Goal: Task Accomplishment & Management: Use online tool/utility

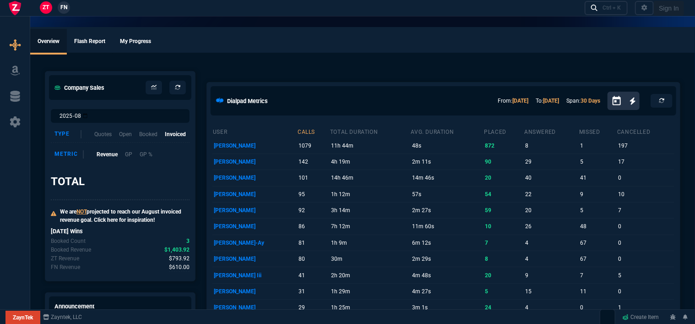
select select "12: [PERSON_NAME]"
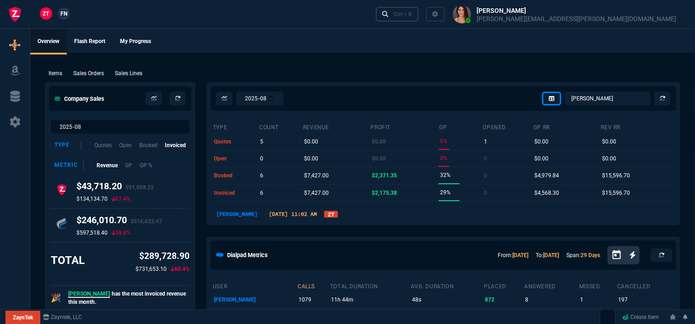
click at [412, 17] on div "Ctrl + K" at bounding box center [403, 14] width 18 height 7
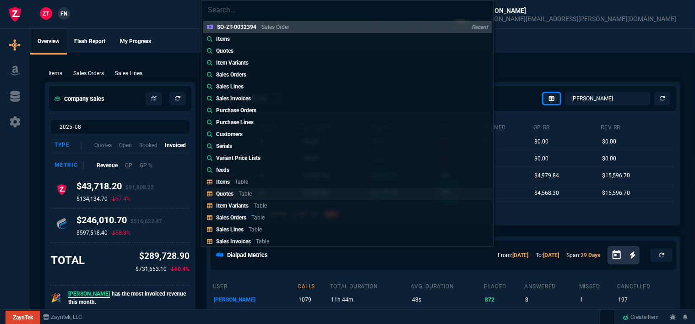
click at [259, 196] on link "Quotes Table" at bounding box center [347, 194] width 288 height 12
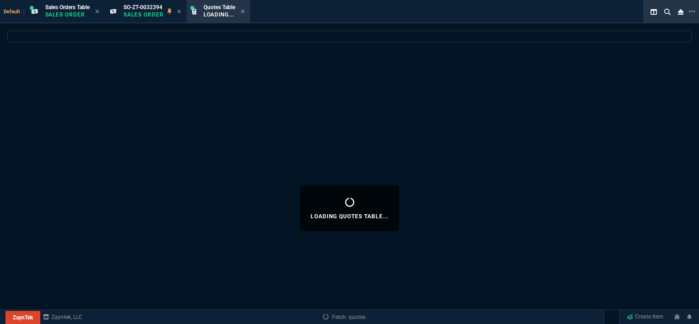
select select
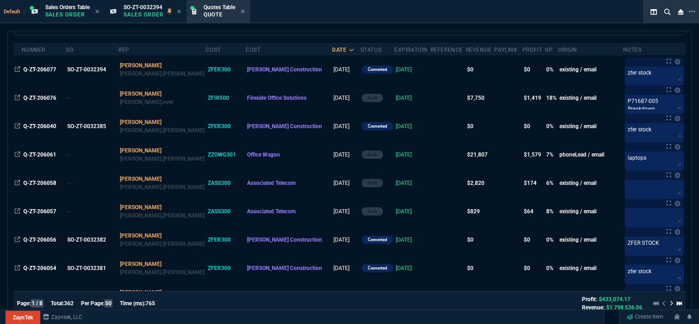
scroll to position [92, 0]
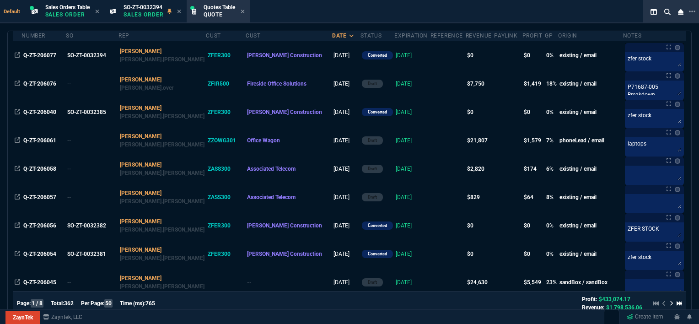
click at [431, 281] on td at bounding box center [448, 282] width 35 height 28
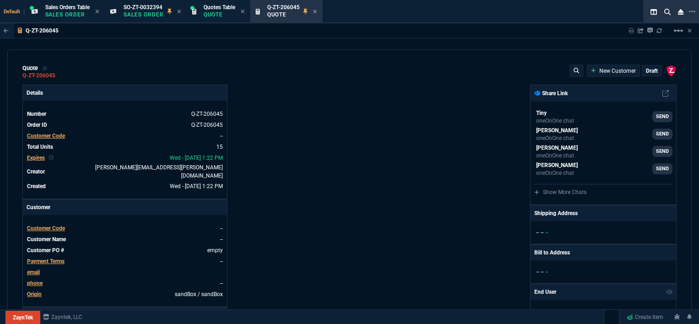
type input "100"
type input "995"
type input "10"
type input "19"
type input "265"
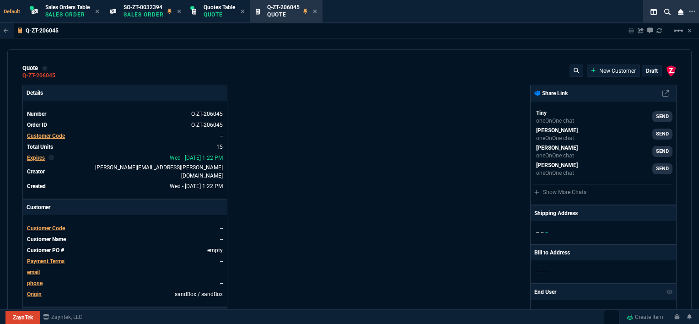
type input "18"
type input "211"
type input "100"
type input "2085"
type input "100"
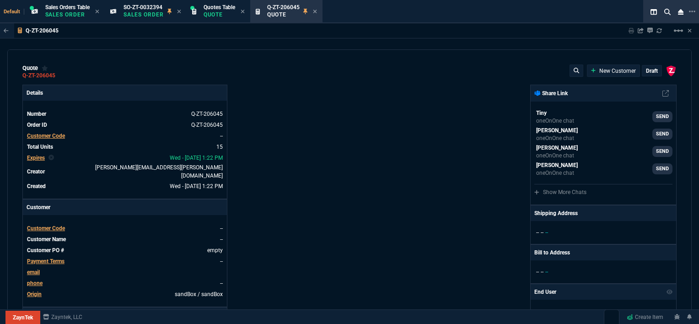
type input "1665"
type input "8"
type input "209"
type input "20"
type input "715"
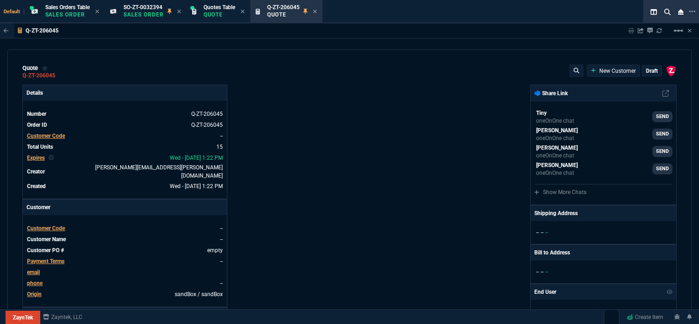
type input "3"
type input "12"
type input "11"
type input "88"
type input "2"
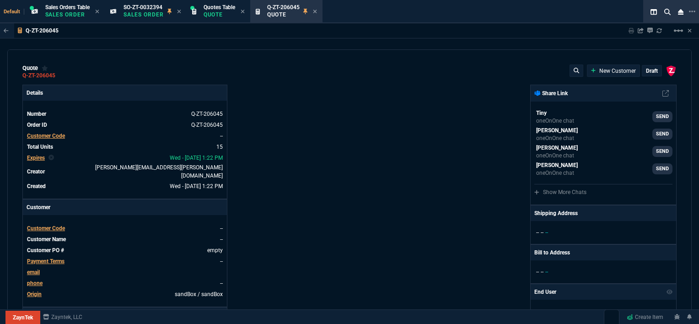
type input "33"
type input "10"
type input "121"
type input "3"
type input "75"
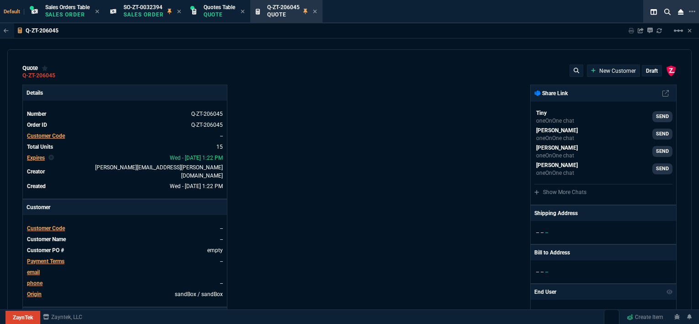
type input "2"
type input "59"
type input "0"
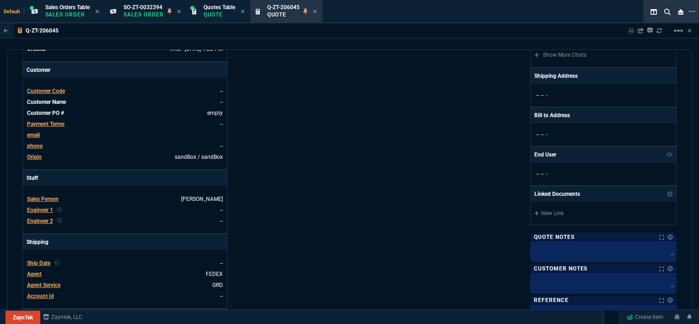
type input "1260.57"
type input "1178.09"
type input "1908.52"
type input "1746.35"
type input "2844.07"
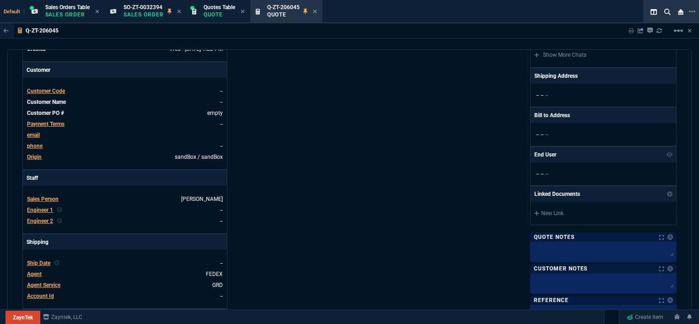
type input "2494.8"
type input "3548.15"
type input "4041.58"
type input "699"
type input "1049"
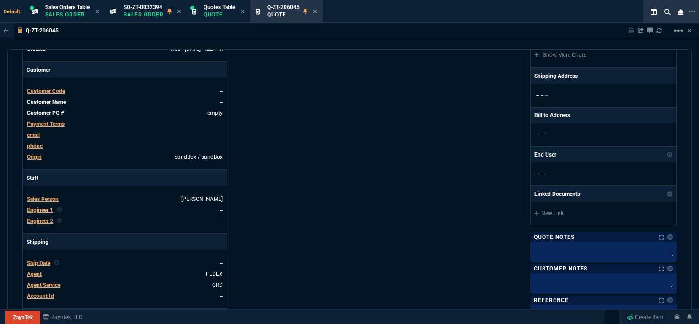
type input "1999"
type input "1649"
type input "27"
type input "4352.04"
type input "33"
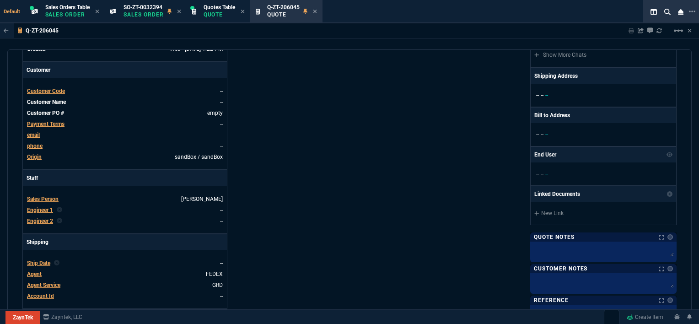
type input "4964.65"
type input "26"
type input "6409.36"
type input "100"
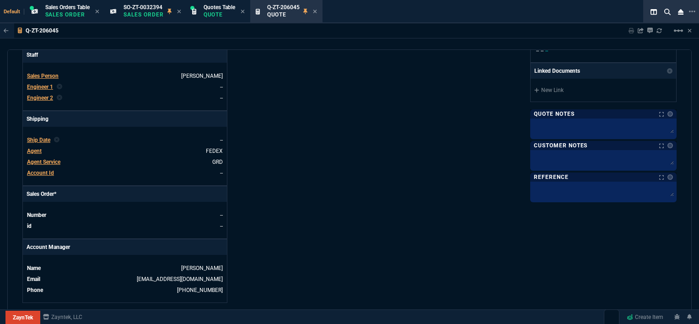
type input "21"
type input "34"
type input "26"
type input "34"
type input "27"
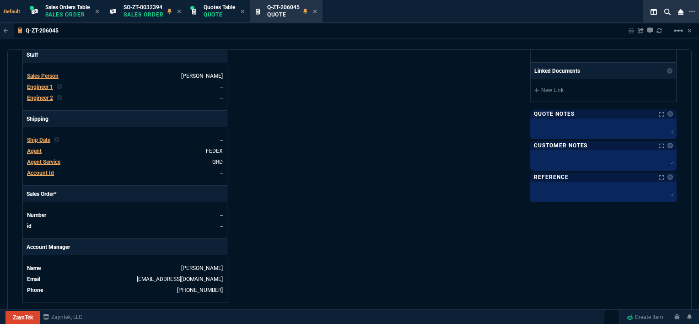
type input "33"
type input "29"
type input "10"
type input "33"
type input "26"
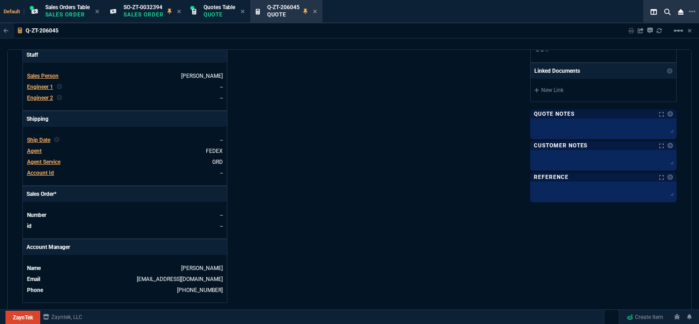
type input "33"
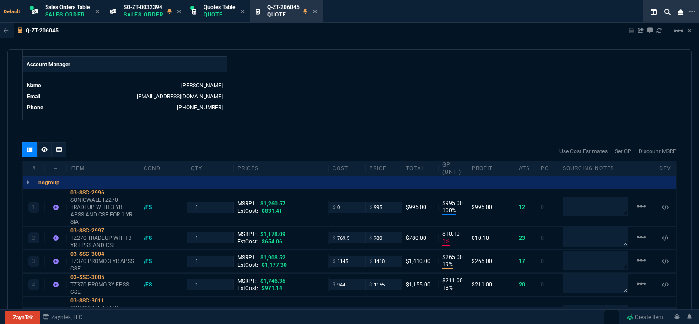
scroll to position [458, 0]
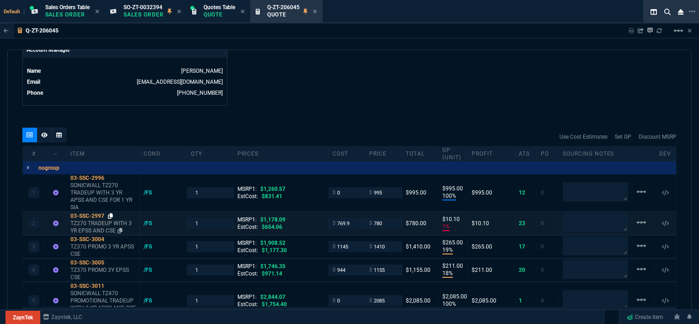
click at [112, 213] on icon at bounding box center [110, 215] width 5 height 5
